Goal: Information Seeking & Learning: Learn about a topic

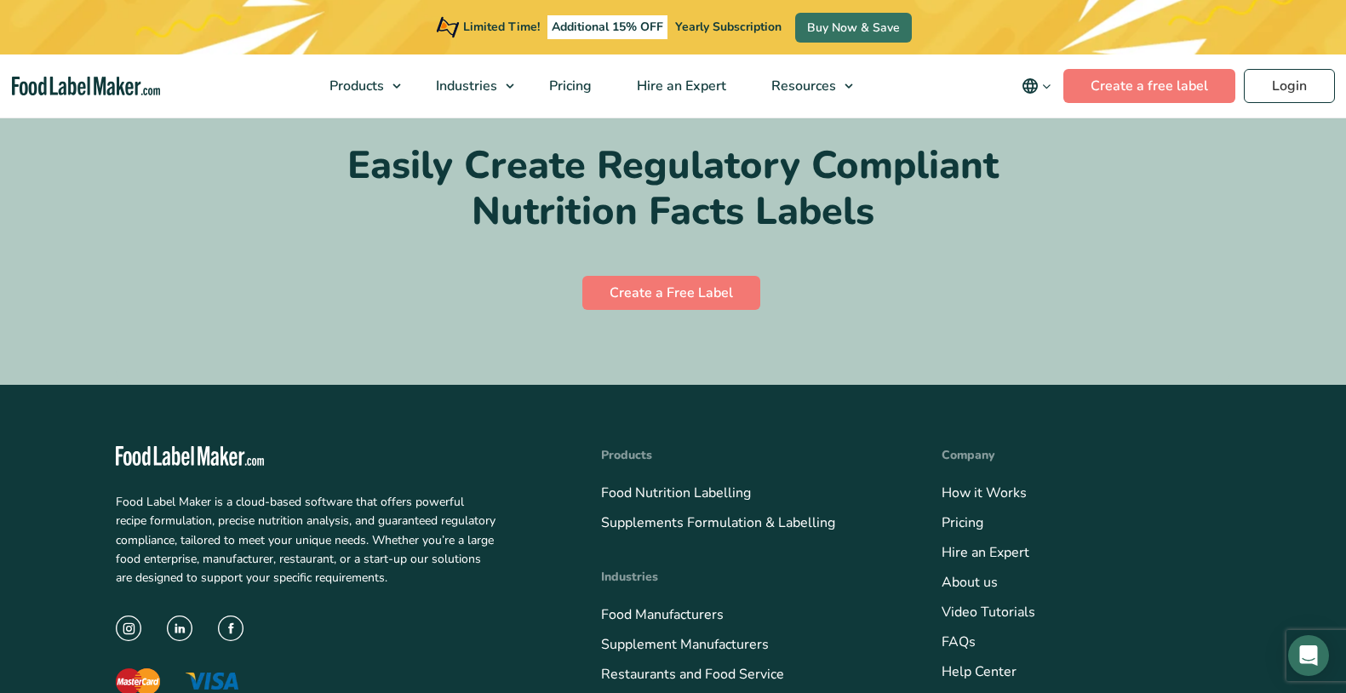
scroll to position [8546, 0]
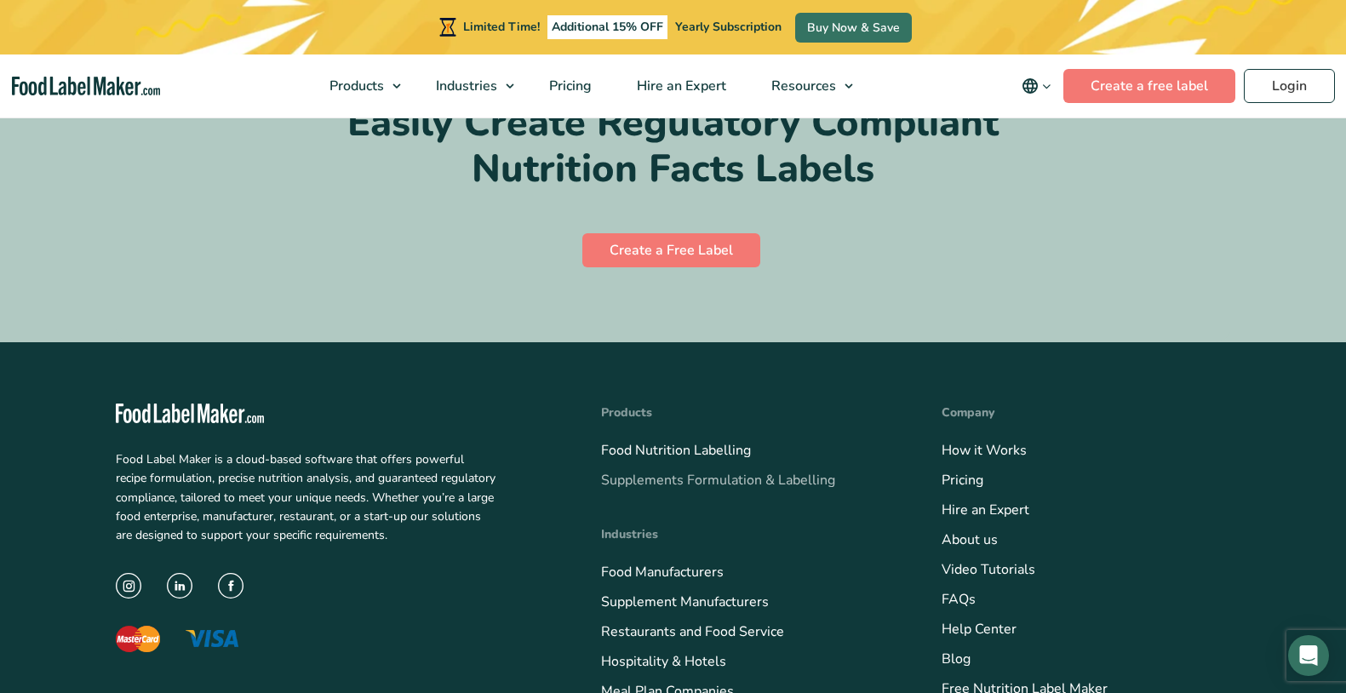
click at [752, 471] on link "Supplements Formulation & Labelling" at bounding box center [718, 480] width 234 height 19
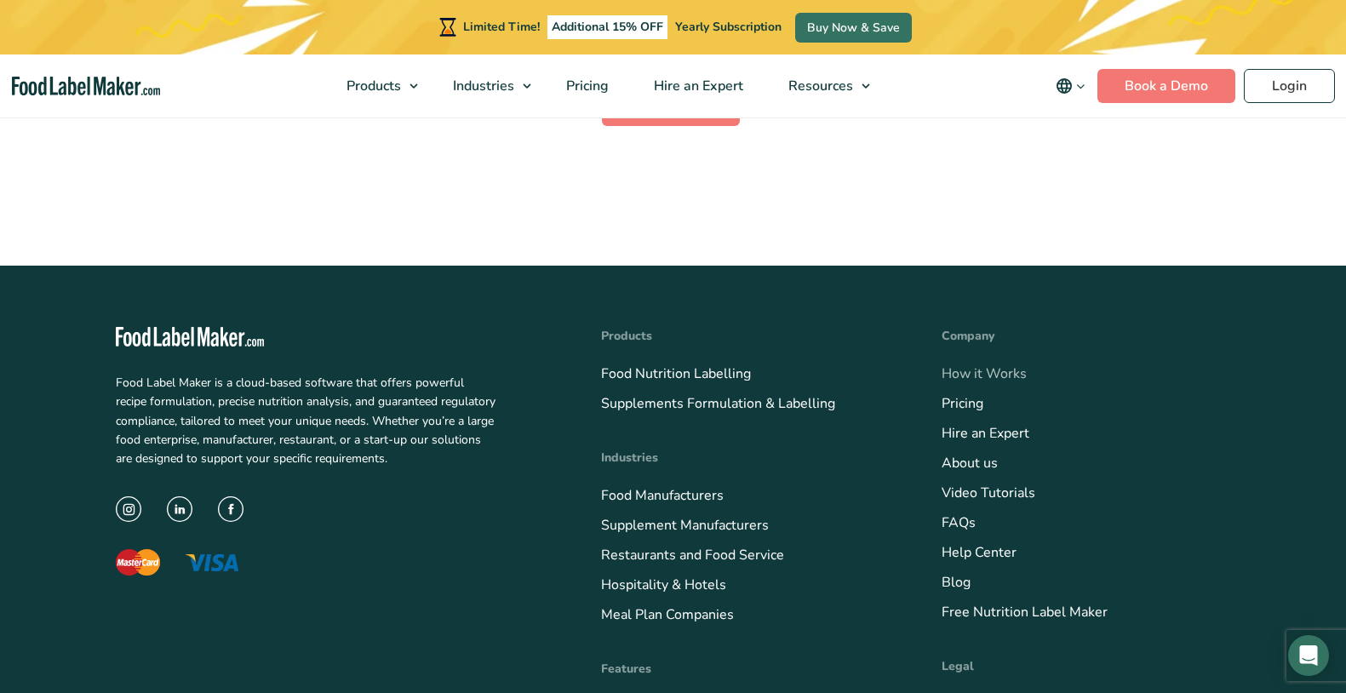
scroll to position [5484, 0]
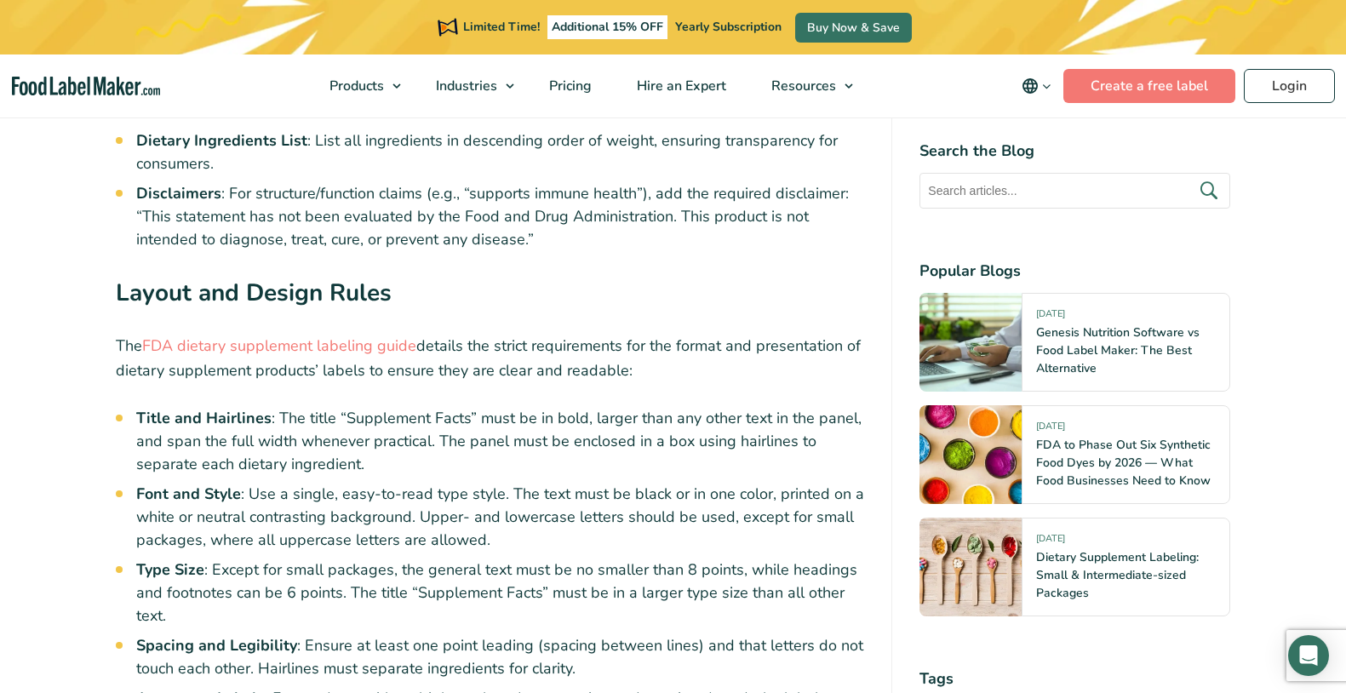
click at [697, 334] on p "The FDA dietary supplement labeling guide details the strict requirements for t…" at bounding box center [490, 358] width 749 height 49
click at [695, 407] on li "Title and Hairlines : The title “Supplement Facts” must be in bold, larger than…" at bounding box center [500, 441] width 729 height 69
click at [448, 407] on li "Title and Hairlines : The title “Supplement Facts” must be in bold, larger than…" at bounding box center [500, 441] width 729 height 69
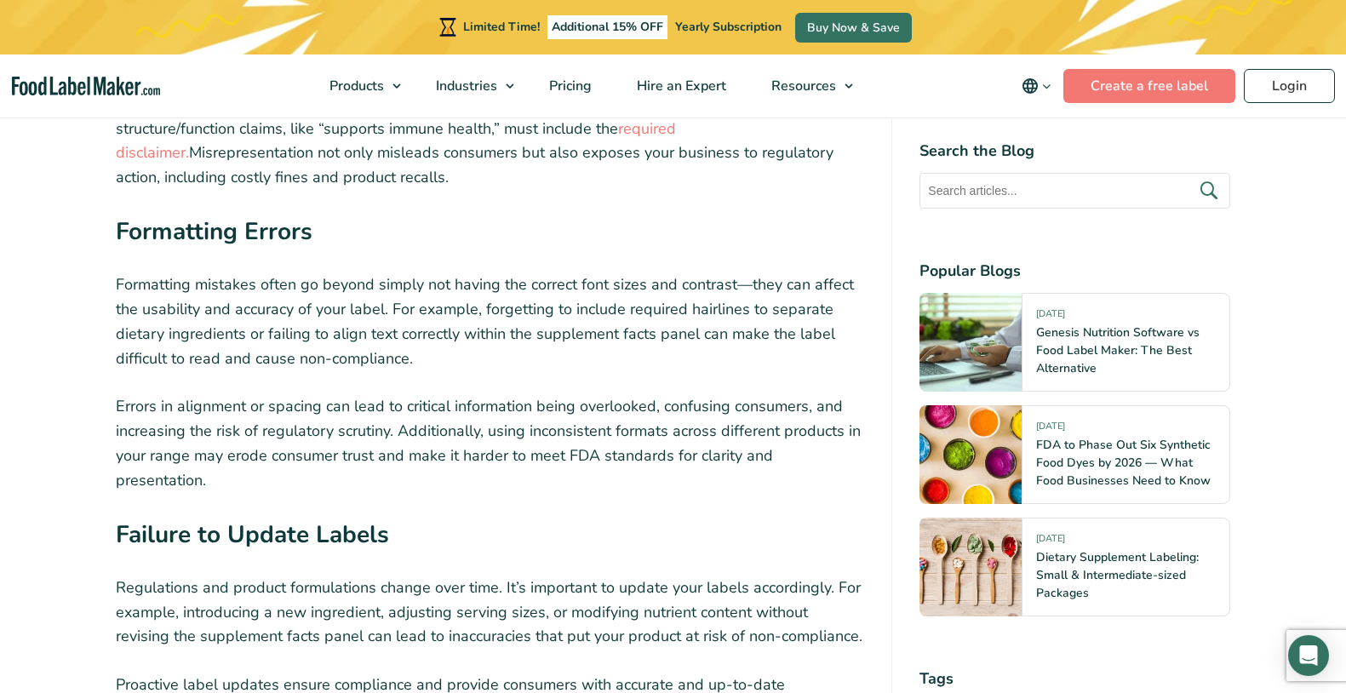
scroll to position [5980, 0]
